Goal: Entertainment & Leisure: Consume media (video, audio)

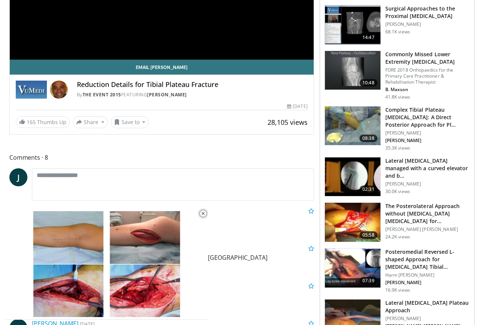
scroll to position [225, 0]
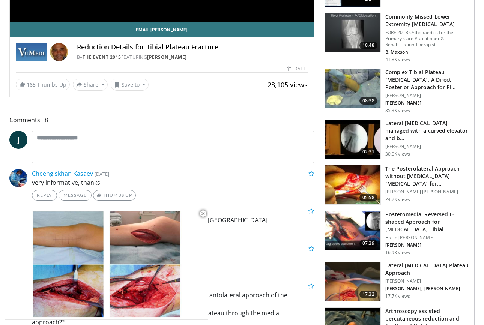
click at [363, 279] on img at bounding box center [353, 281] width 56 height 39
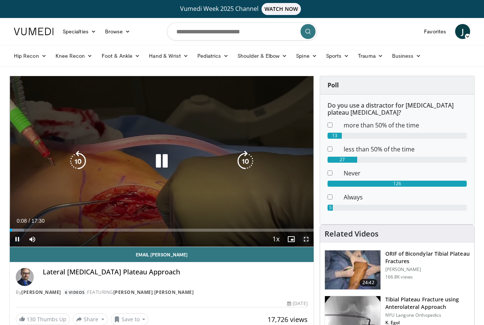
click at [305, 239] on span "Video Player" at bounding box center [306, 239] width 15 height 15
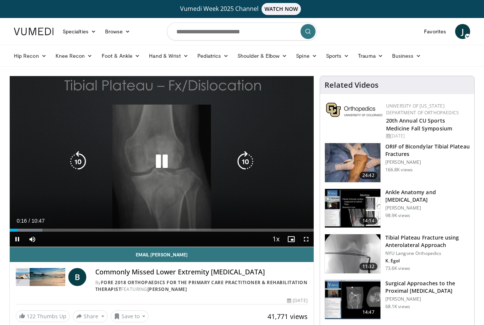
click at [159, 159] on icon "Video Player" at bounding box center [161, 161] width 21 height 21
